Goal: Information Seeking & Learning: Learn about a topic

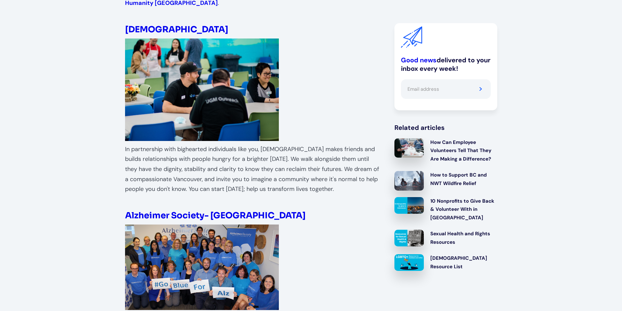
scroll to position [653, 0]
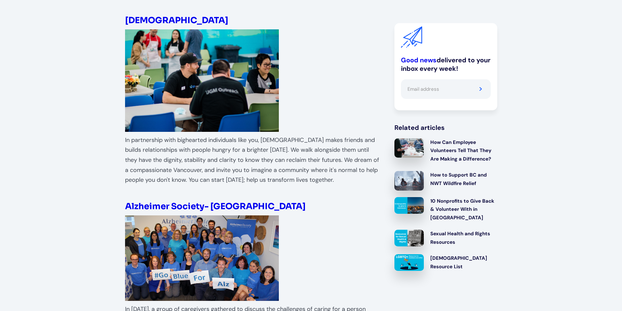
click at [197, 201] on strong "Alzheimer Society- [GEOGRAPHIC_DATA]" at bounding box center [215, 206] width 181 height 11
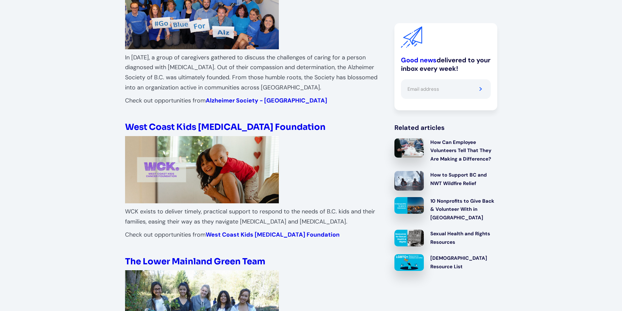
scroll to position [915, 0]
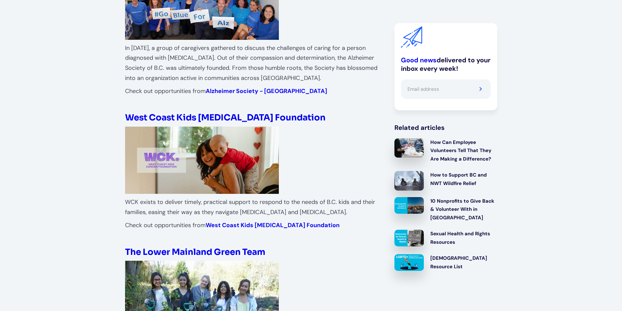
click at [204, 112] on strong "West Coast Kids [MEDICAL_DATA] Foundation" at bounding box center [225, 117] width 201 height 11
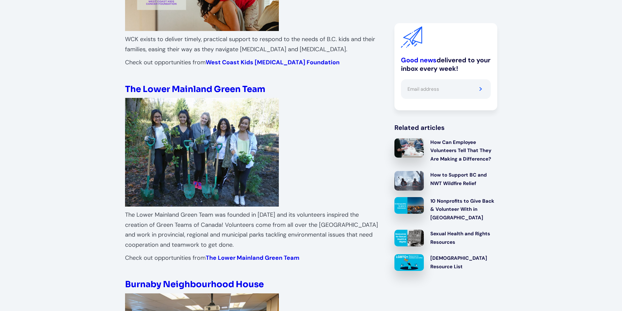
scroll to position [1078, 0]
click at [224, 84] on strong "The Lower Mainland Green Team" at bounding box center [195, 89] width 140 height 11
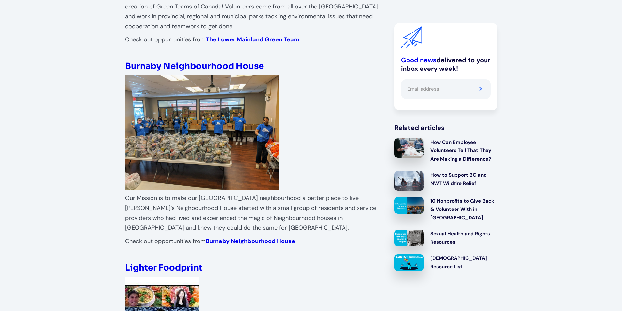
scroll to position [1307, 0]
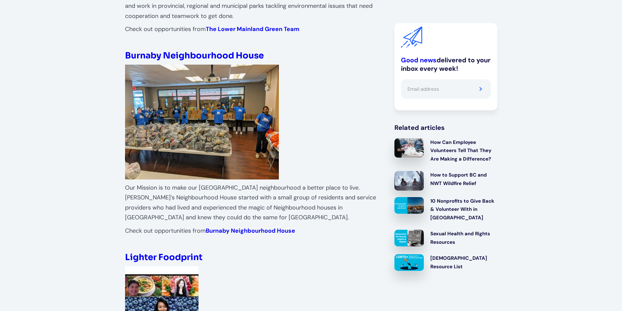
click at [205, 90] on img at bounding box center [202, 122] width 154 height 115
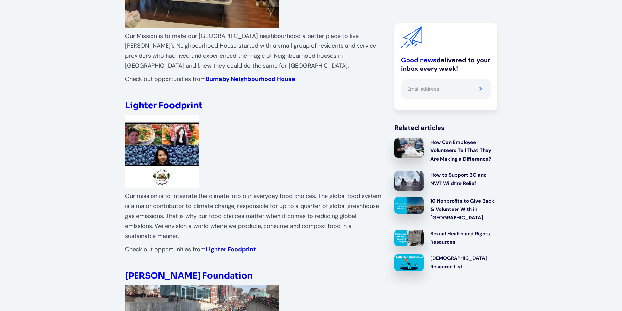
scroll to position [1470, 0]
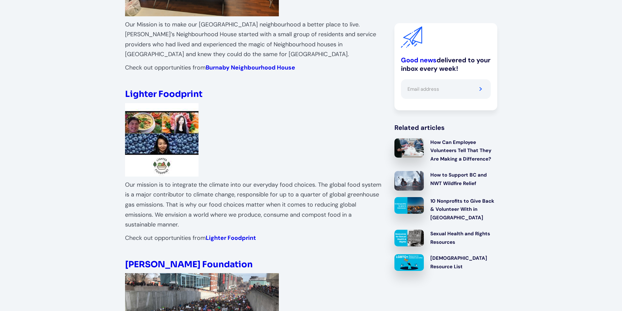
click at [164, 89] on strong "Lighter Foodprint" at bounding box center [163, 94] width 77 height 11
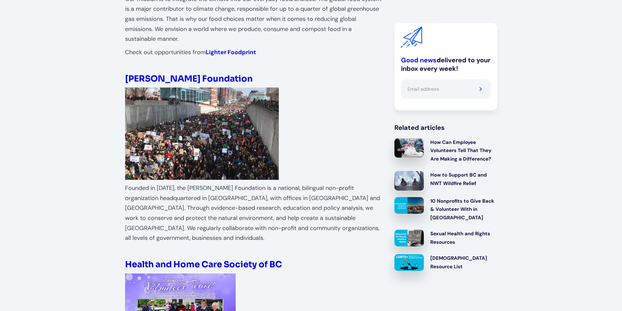
scroll to position [1666, 0]
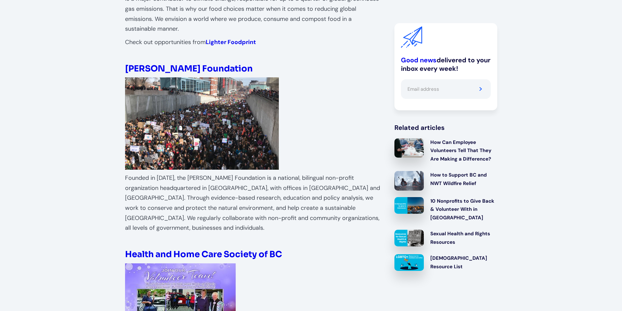
click at [161, 63] on strong "[PERSON_NAME] Foundation" at bounding box center [189, 68] width 128 height 11
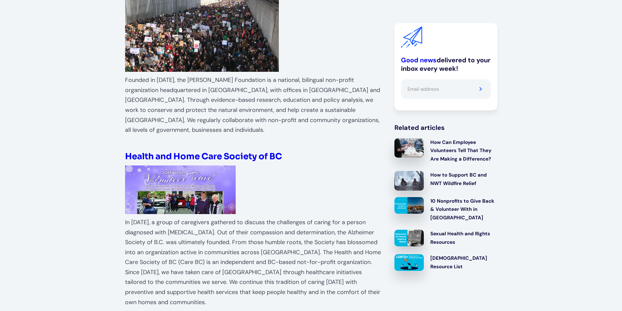
click at [196, 151] on strong "Health and Home Care Society of BC" at bounding box center [203, 156] width 157 height 11
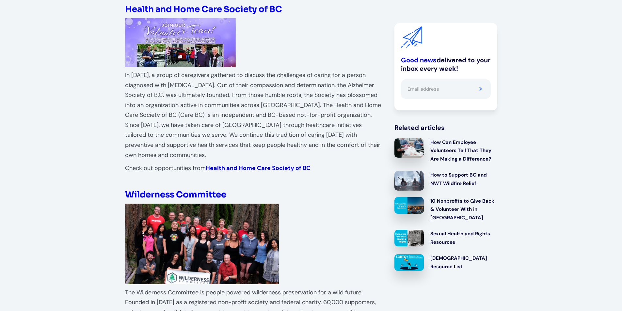
scroll to position [1927, 0]
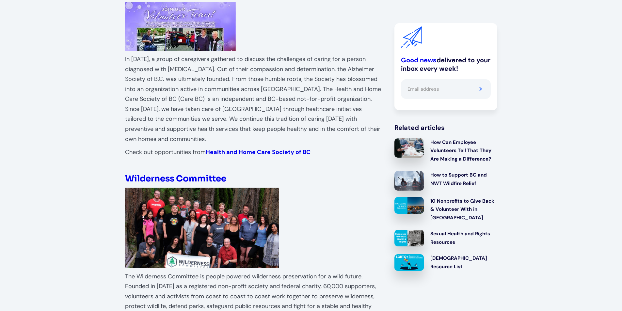
click at [180, 173] on strong "Wilderness Committee" at bounding box center [175, 178] width 101 height 11
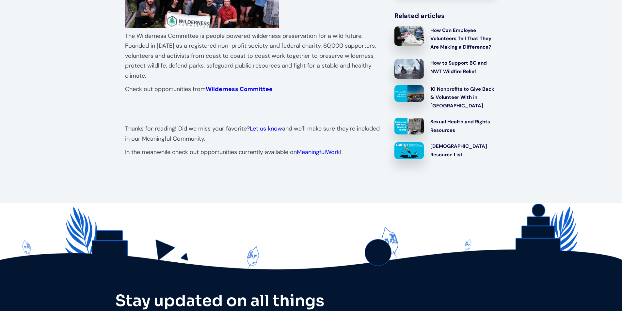
scroll to position [1939, 0]
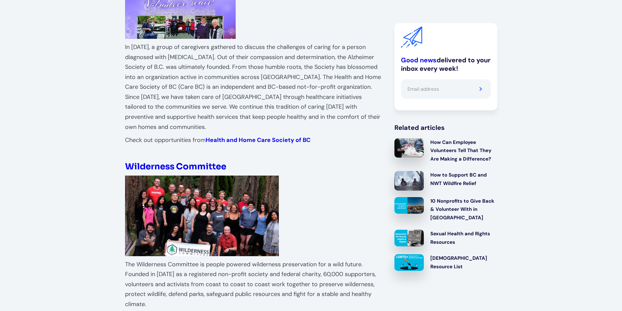
click at [456, 210] on div "10 Nonprofits to Give Back & Volunteer With in [GEOGRAPHIC_DATA]" at bounding box center [464, 209] width 67 height 25
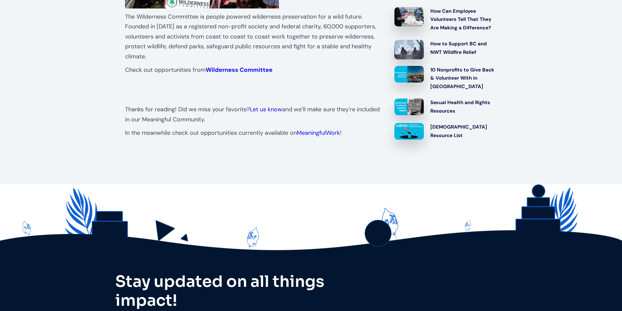
scroll to position [2319, 0]
